Goal: Task Accomplishment & Management: Use online tool/utility

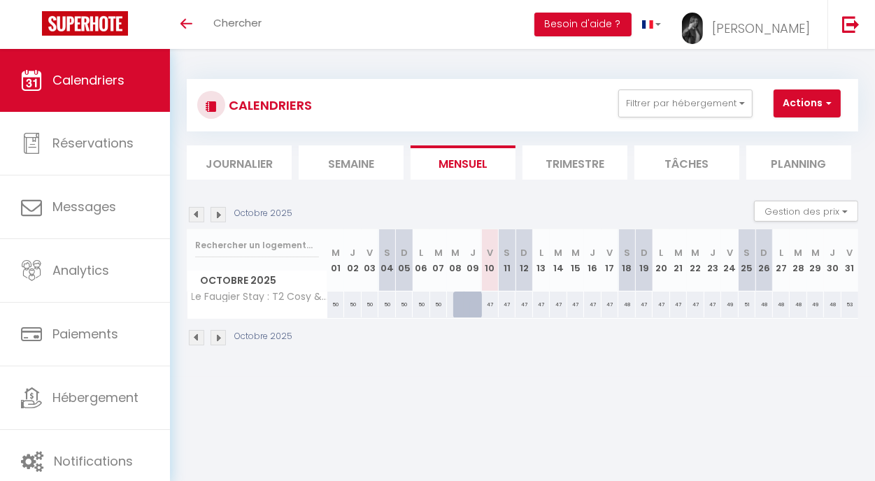
drag, startPoint x: 0, startPoint y: 0, endPoint x: 199, endPoint y: 210, distance: 289.1
click at [199, 210] on img at bounding box center [196, 214] width 15 height 15
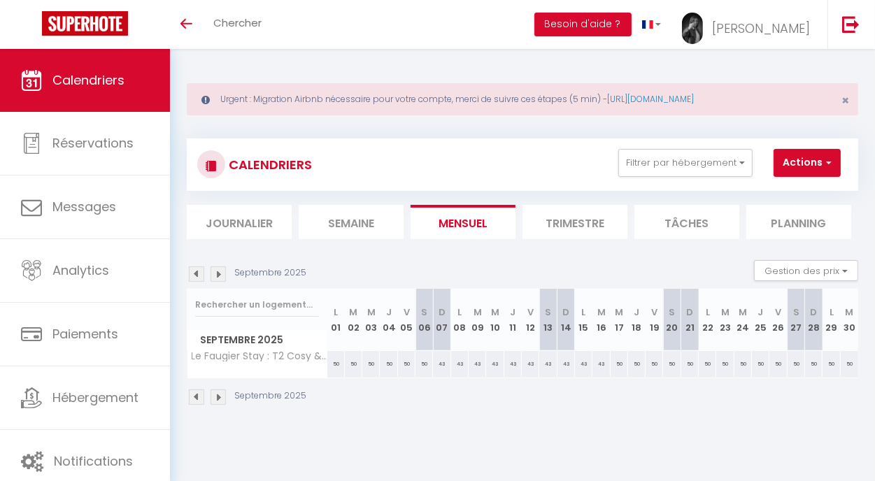
click at [199, 271] on img at bounding box center [196, 274] width 15 height 15
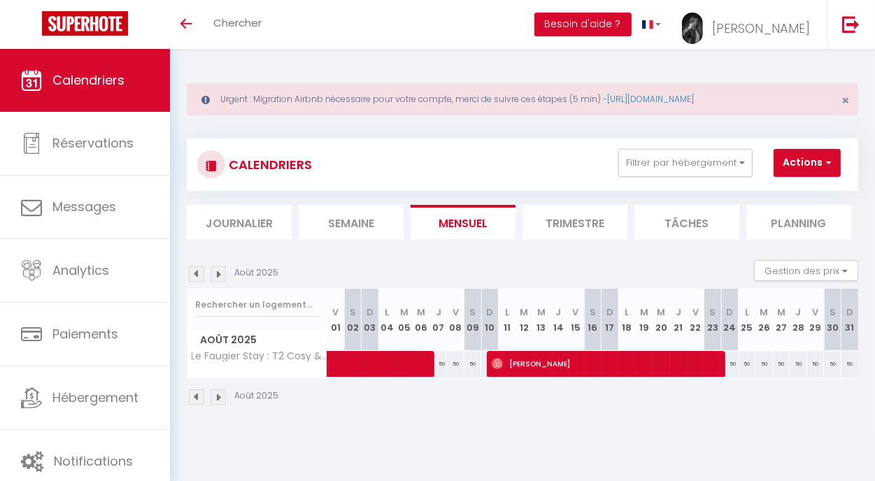
click at [222, 277] on img at bounding box center [218, 274] width 15 height 15
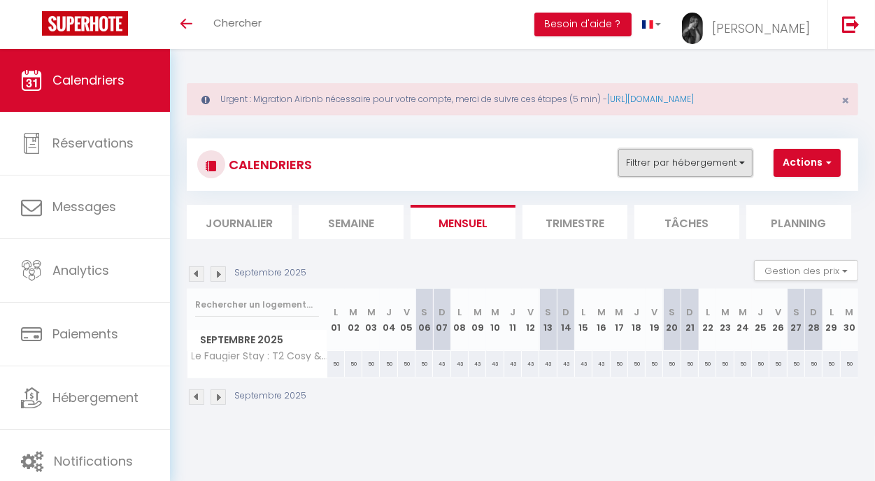
click at [644, 174] on button "Filtrer par hébergement" at bounding box center [686, 163] width 134 height 28
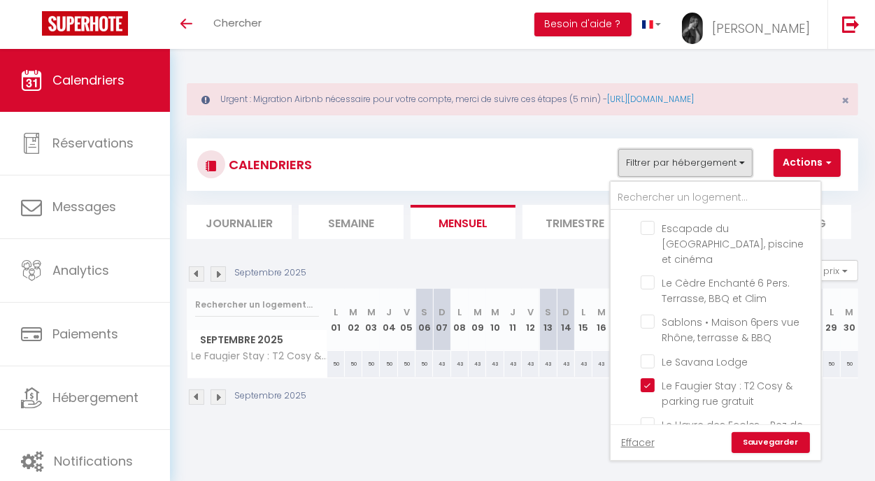
scroll to position [476, 0]
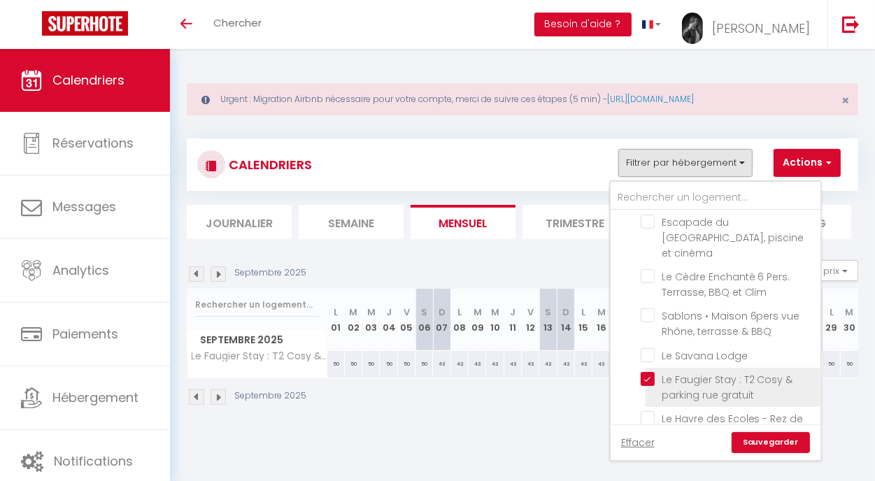
click at [644, 372] on input "Le Faugier Stay : T2 Cosy & parking rue gratuit" at bounding box center [728, 379] width 175 height 14
checkbox input "false"
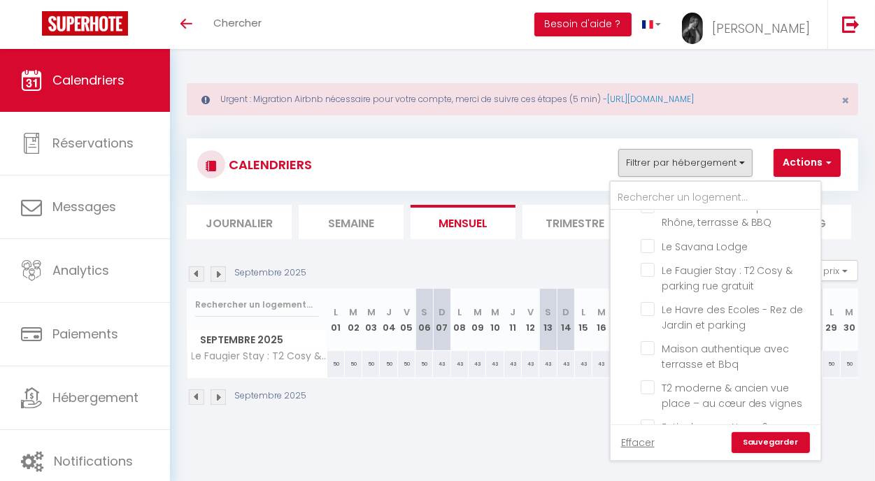
scroll to position [602, 0]
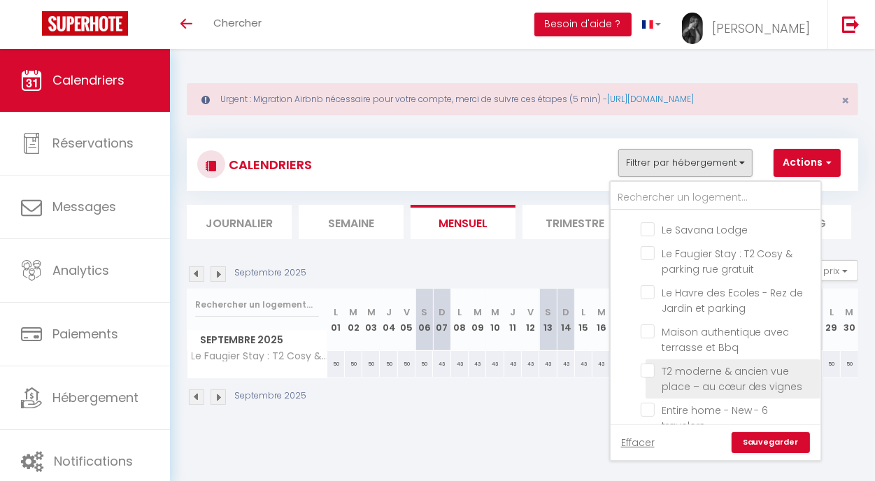
click at [650, 364] on input "T2 moderne & ancien vue place – au cœur des vignes" at bounding box center [728, 371] width 175 height 14
checkbox input "true"
checkbox input "false"
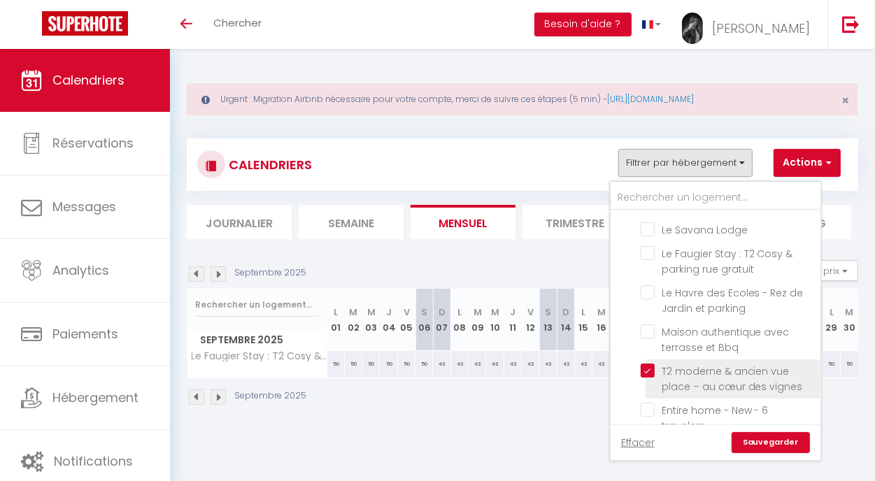
checkbox input "false"
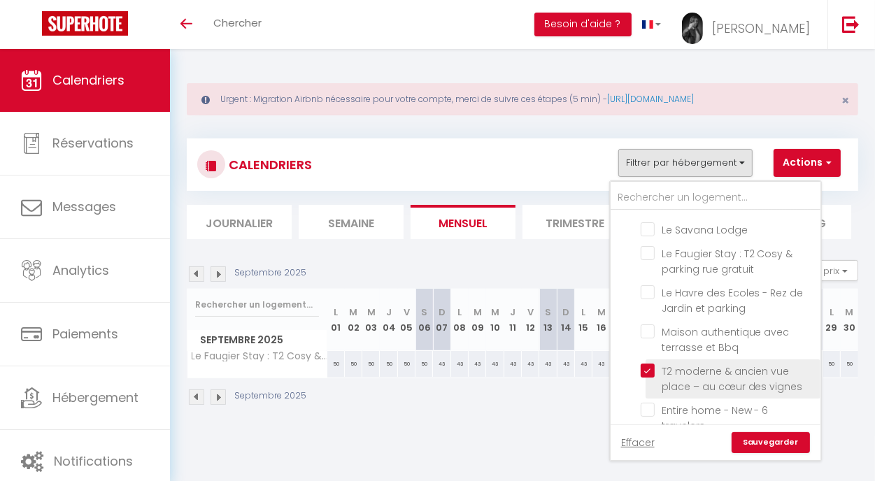
checkbox input "false"
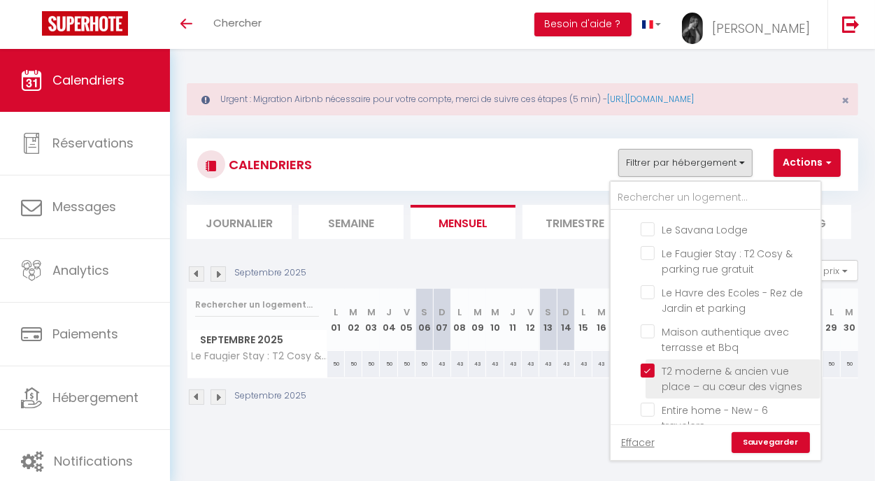
checkbox input "false"
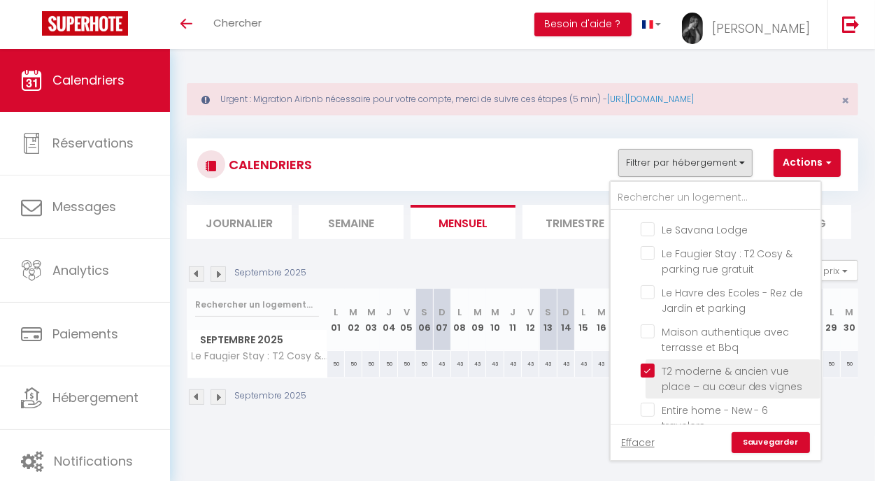
checkbox input "false"
click at [749, 442] on link "Sauvegarder" at bounding box center [771, 442] width 78 height 21
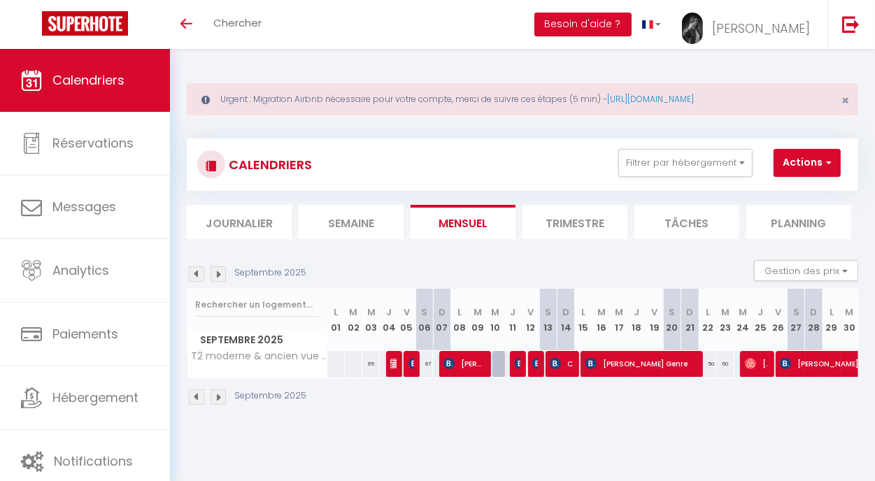
click at [218, 278] on img at bounding box center [218, 274] width 15 height 15
